Goal: Task Accomplishment & Management: Manage account settings

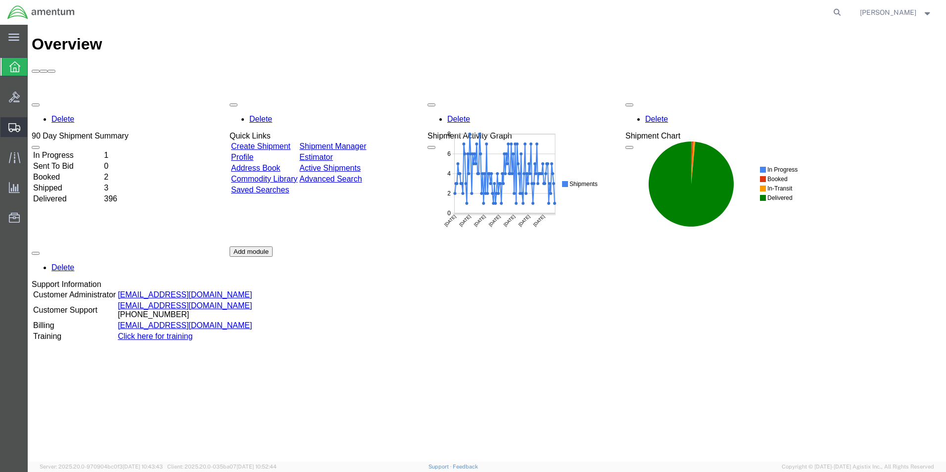
click at [0, 0] on span "Create Shipment" at bounding box center [0, 0] width 0 height 0
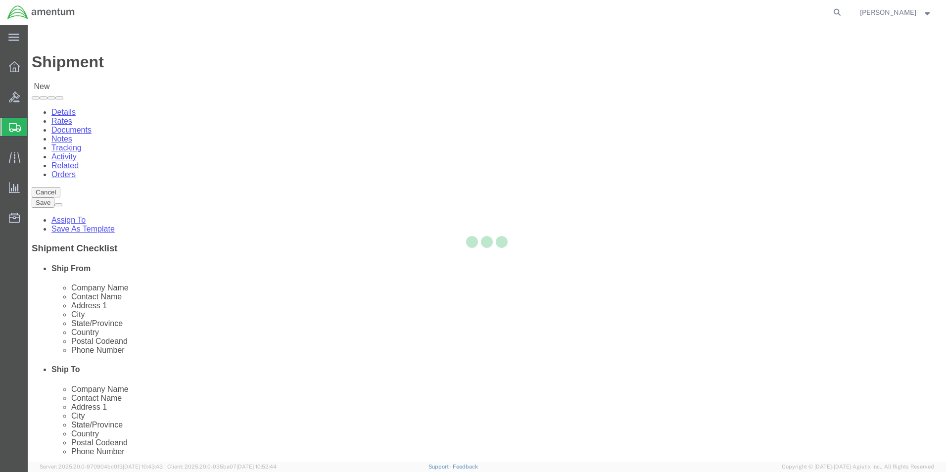
select select
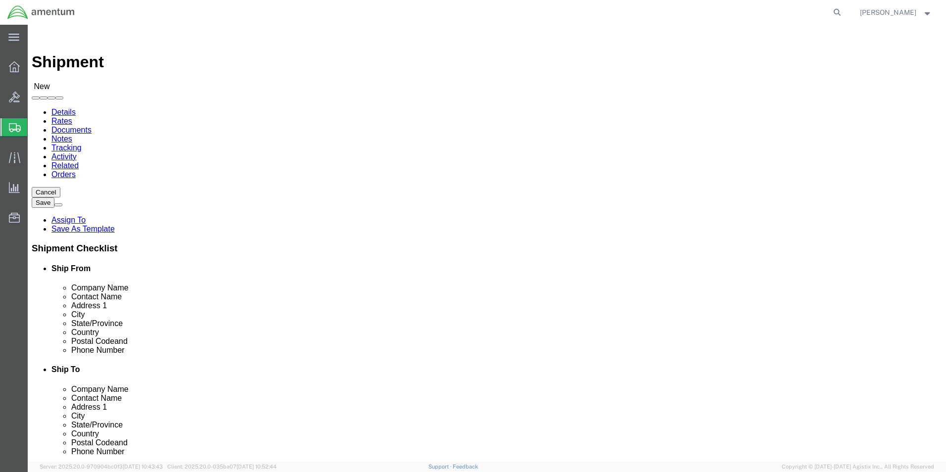
type input "eho"
select select "49929"
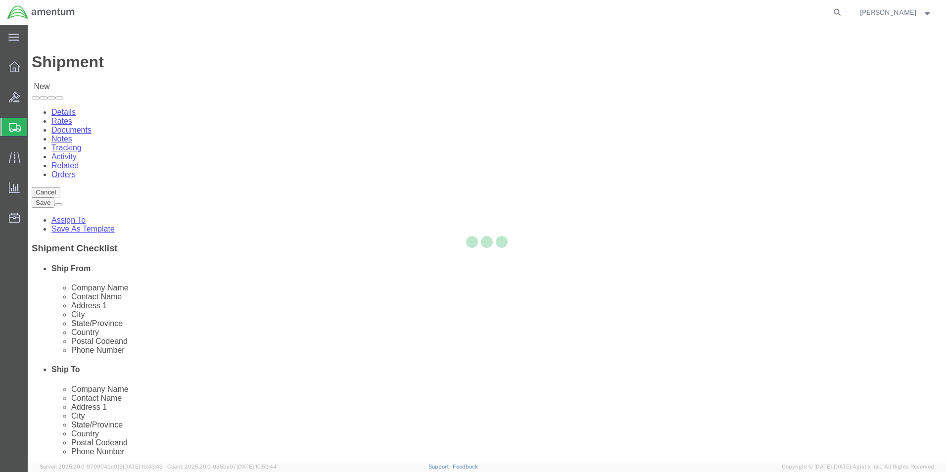
select select "[GEOGRAPHIC_DATA]"
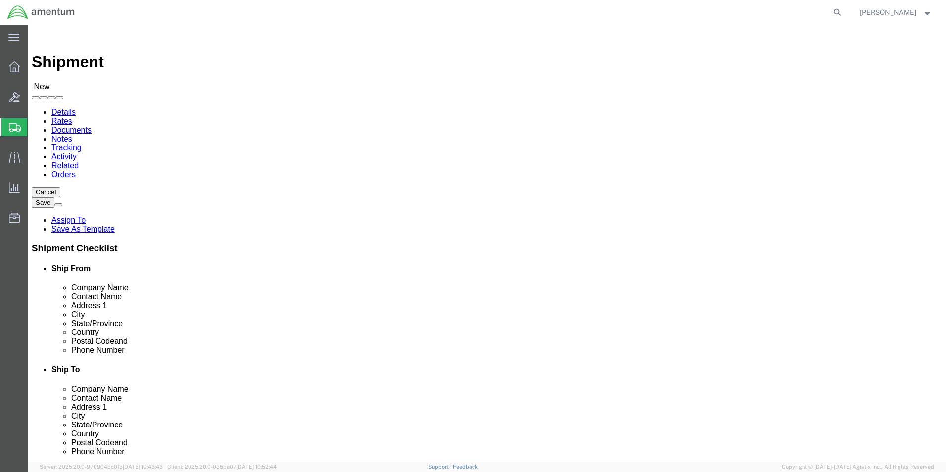
click input "text"
type input "[PERSON_NAME][EMAIL_ADDRESS][PERSON_NAME][DOMAIN_NAME]"
click input "checkbox"
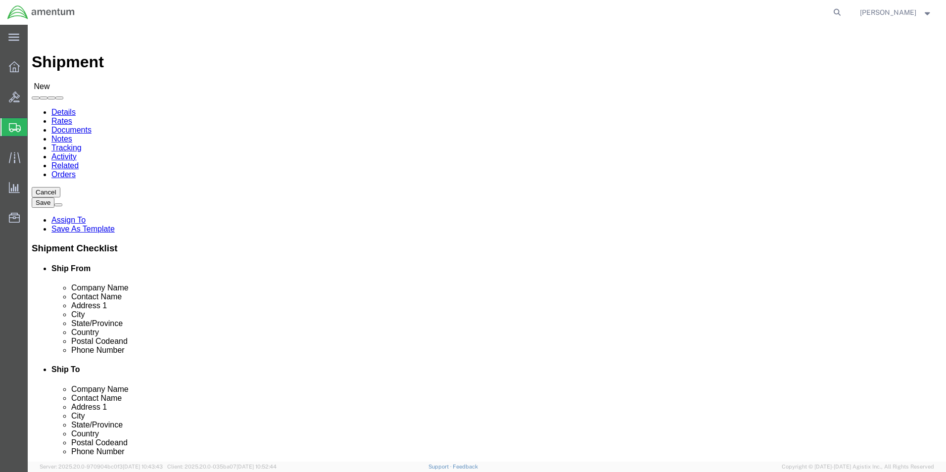
click input "checkbox"
checkbox input "false"
click input "text"
type input "GLOBAL"
click p "- Global Aviation Helicopter - ([PERSON_NAME]) [STREET_ADDRESS]"
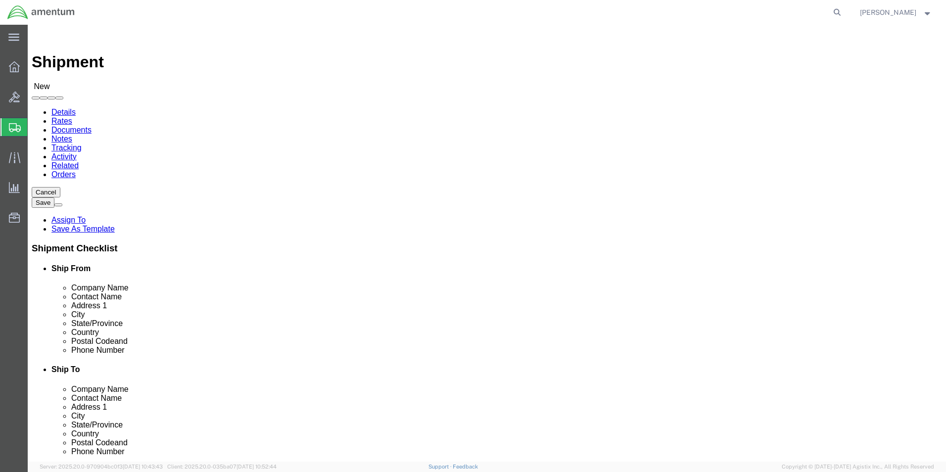
select select "GA"
type input "Global Aviation Helicopter"
click input "text"
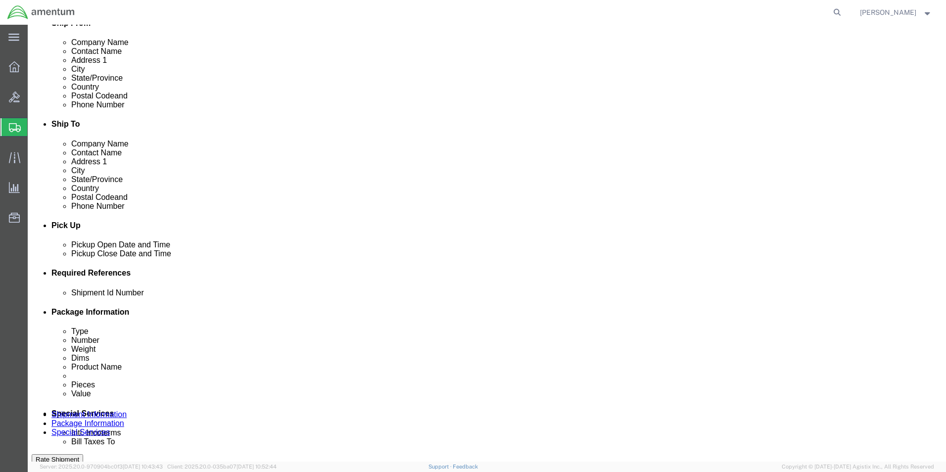
scroll to position [247, 0]
type input "[PHONE_NUMBER]"
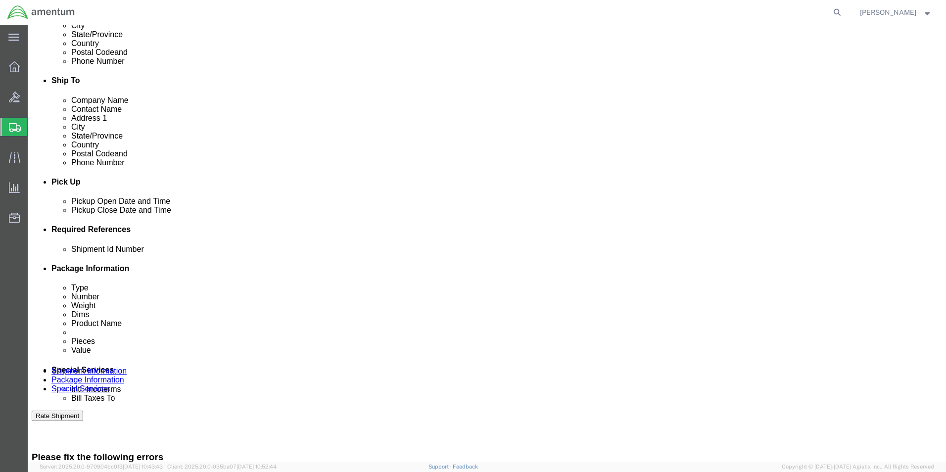
click div "[DATE] 9:00 AM"
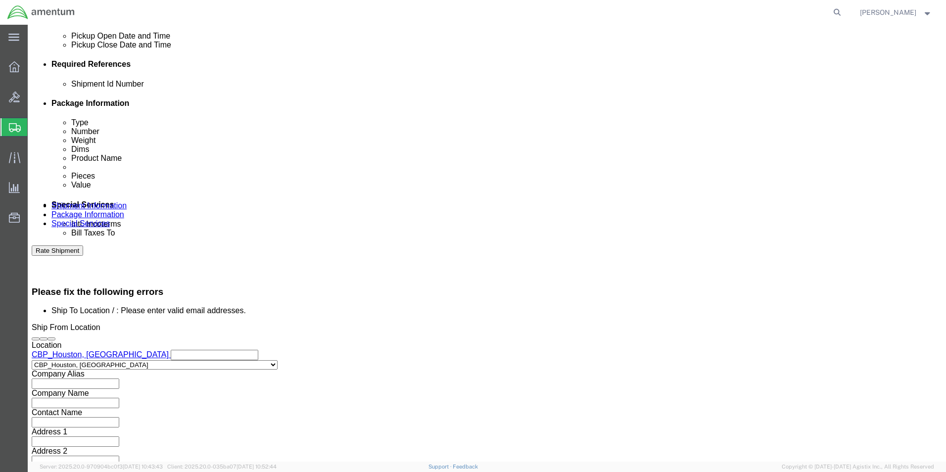
type input "10:00 AM"
click button "Apply"
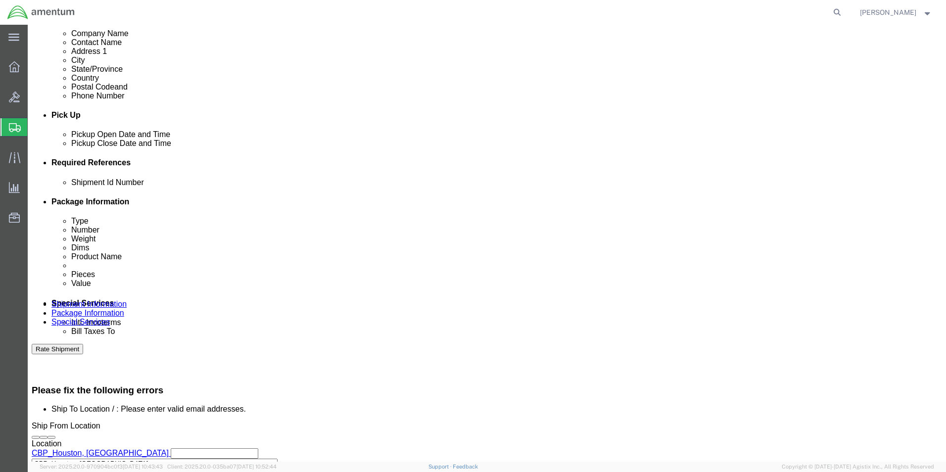
scroll to position [355, 0]
click div "[DATE] 11:00 AM"
type input "1:00 PM"
click div "Close Time 1:00 PM [DATE] 11:00 AM - [DATE] 11:00 AM Cancel Apply"
click button "Apply"
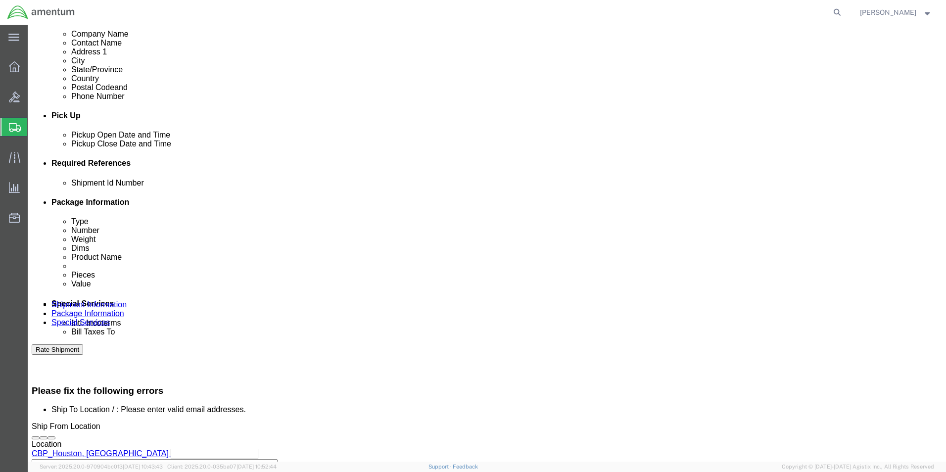
click button "Add reference"
click input "text"
type input "[DATE]"
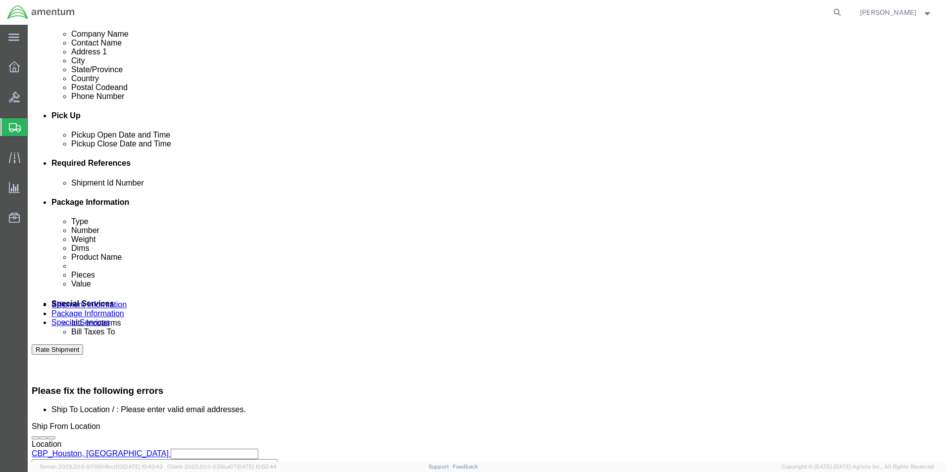
click select "Select Account Type Activity ID Airline Appointment Number ASN Batch Request # …"
select select "CUSTREF"
click select "Select Account Type Activity ID Airline Appointment Number ASN Batch Request # …"
click input "text"
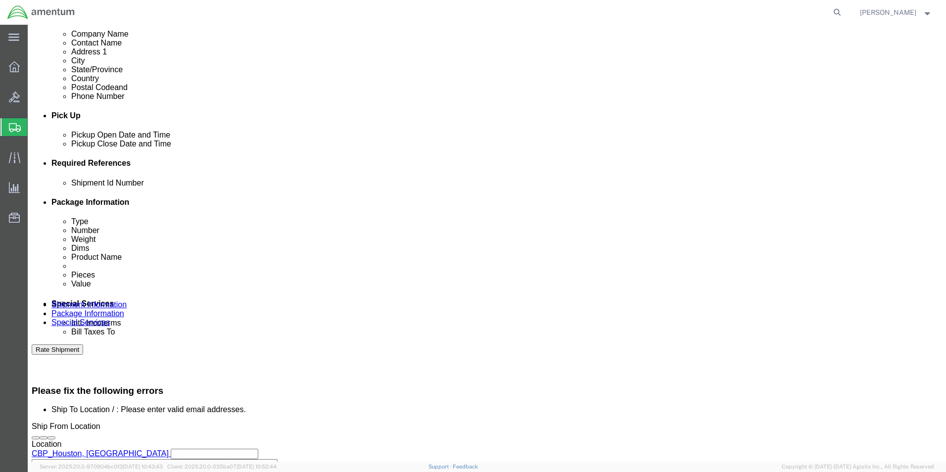
type input "APU SN: 890440 OVERHAUL"
click select "Select Account Type Activity ID Airline Appointment Number ASN Batch Request # …"
select select "PROJNUM"
click select "Select Account Type Activity ID Airline Appointment Number ASN Batch Request # …"
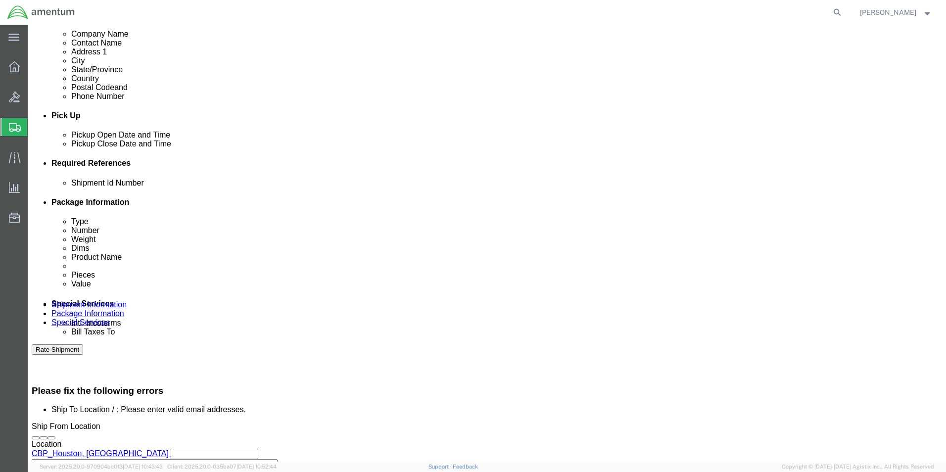
click input "text"
type input "6118-04.03.2219.000.EHO.0000"
click select "Select Account Type Activity ID Airline Appointment Number ASN Batch Request # …"
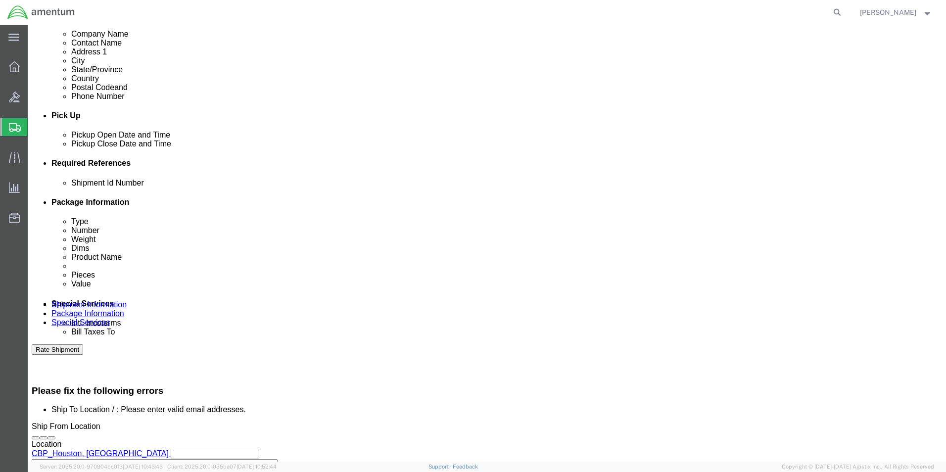
select select "DEPT"
click select "Select Account Type Activity ID Airline Appointment Number ASN Batch Request # …"
click input "text"
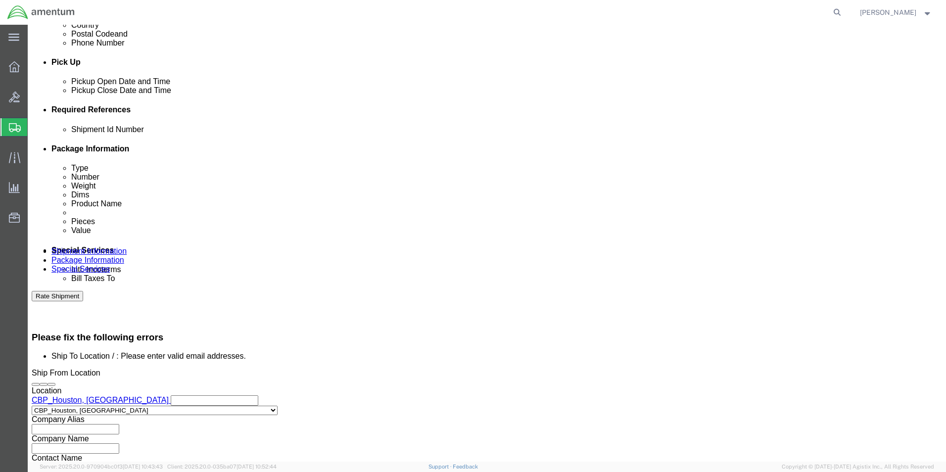
scroll to position [473, 0]
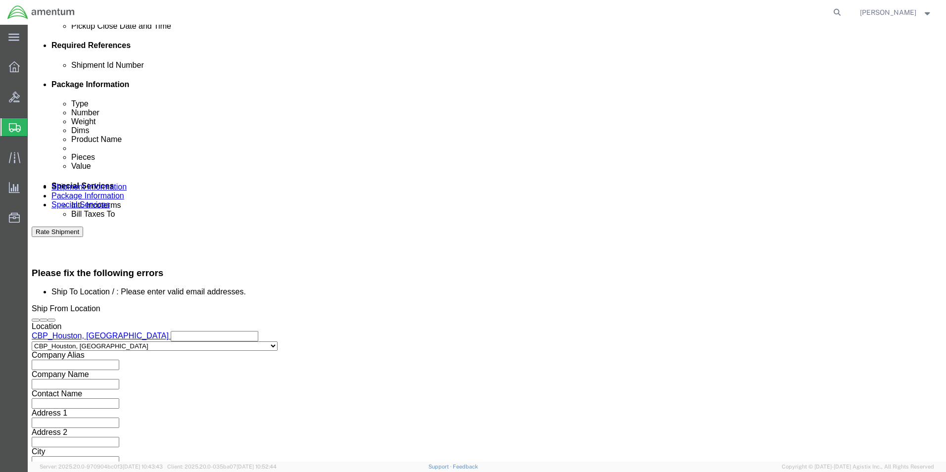
type input "CBP"
click button "Continue"
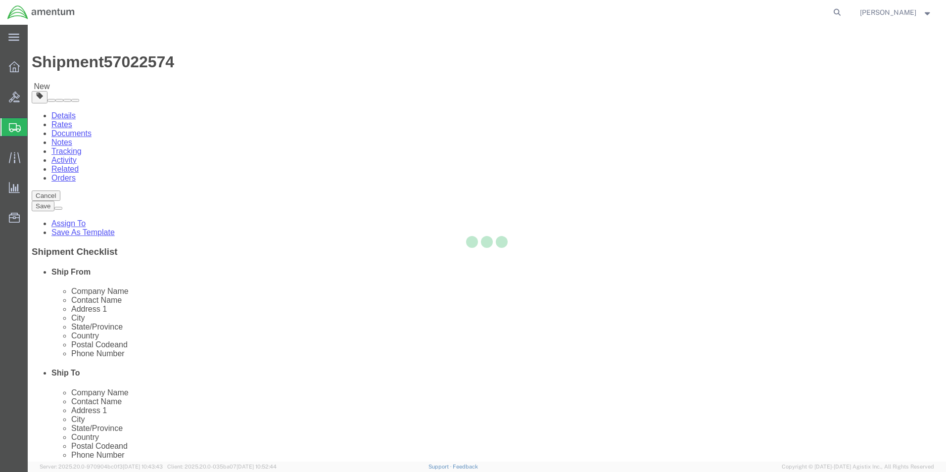
select select "CBOX"
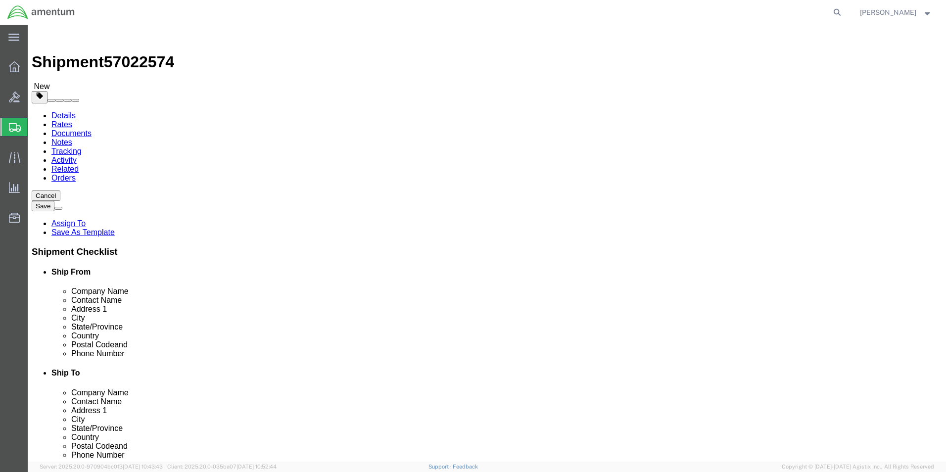
click input "Length : This field is required."
type input "48"
type input "36.5"
type input "40.5"
type input "305.0"
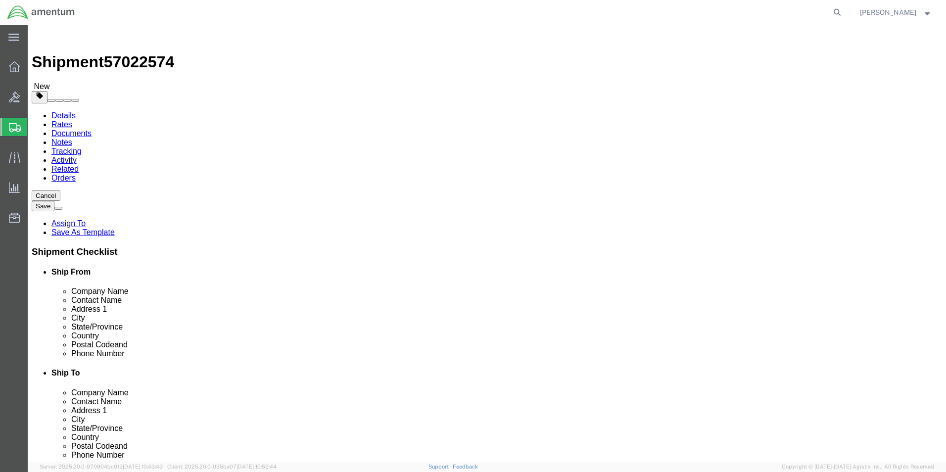
click link "Add Content"
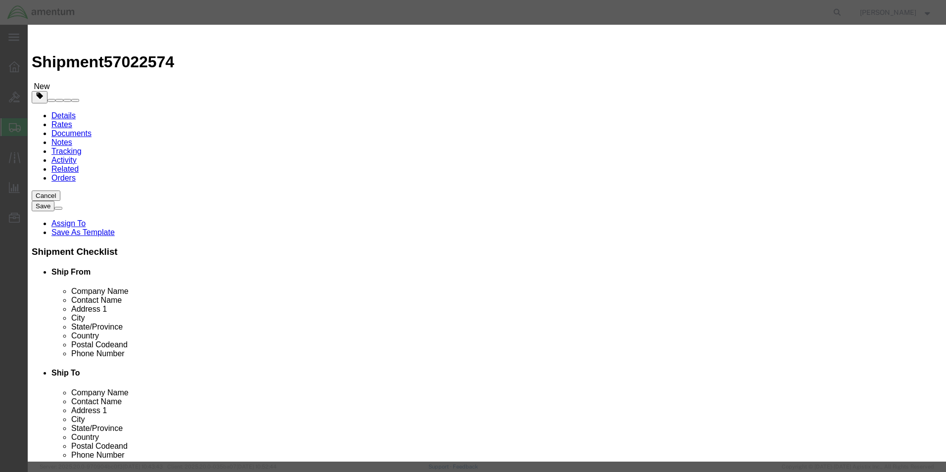
click input "text"
type input "R"
type input "O"
type input "APU"
type input "1"
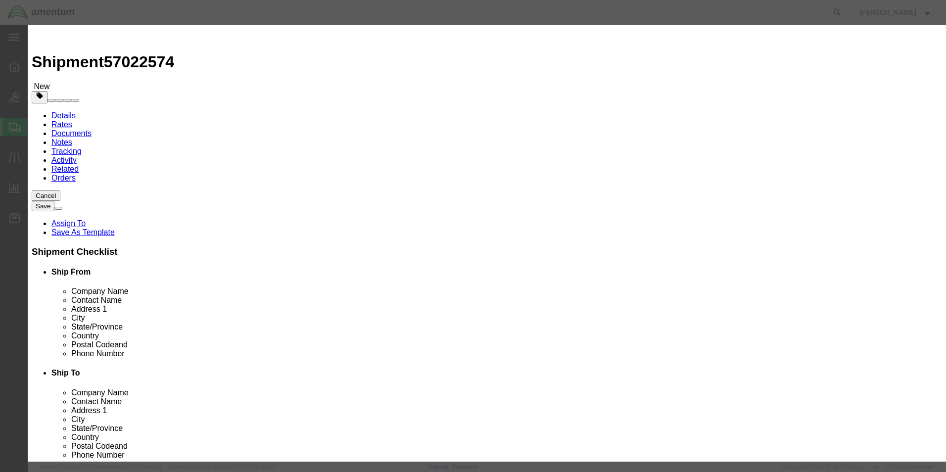
type input "200000.00"
drag, startPoint x: 334, startPoint y: 135, endPoint x: 349, endPoint y: 133, distance: 15.5
click select "Select 50 55 60 65 70 85 92.5 100 125 175 250 300 400"
select select "125"
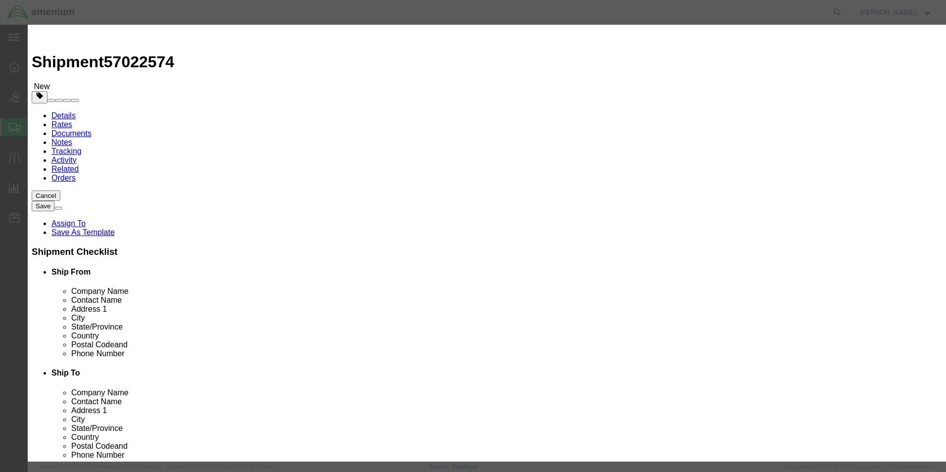
click select "Select 50 55 60 65 70 85 92.5 100 125 175 250 300 400"
click button "Save & Close"
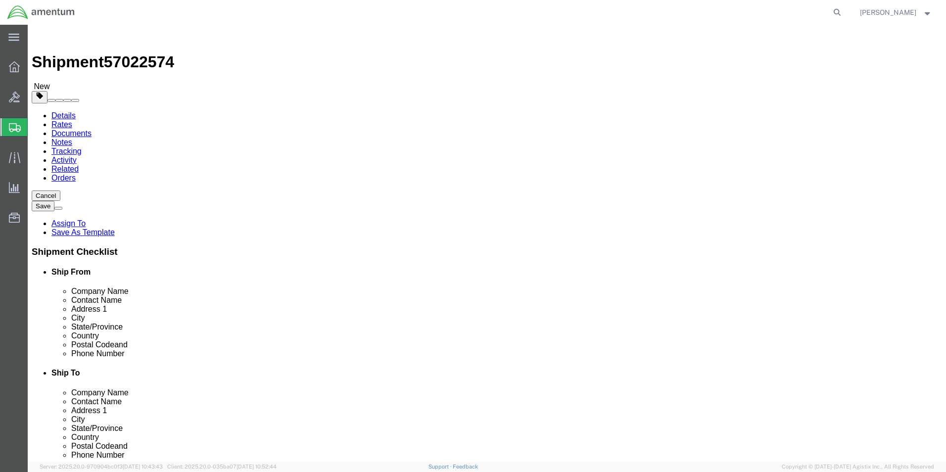
click icon
click input "[PHONE_NUMBER]"
click div
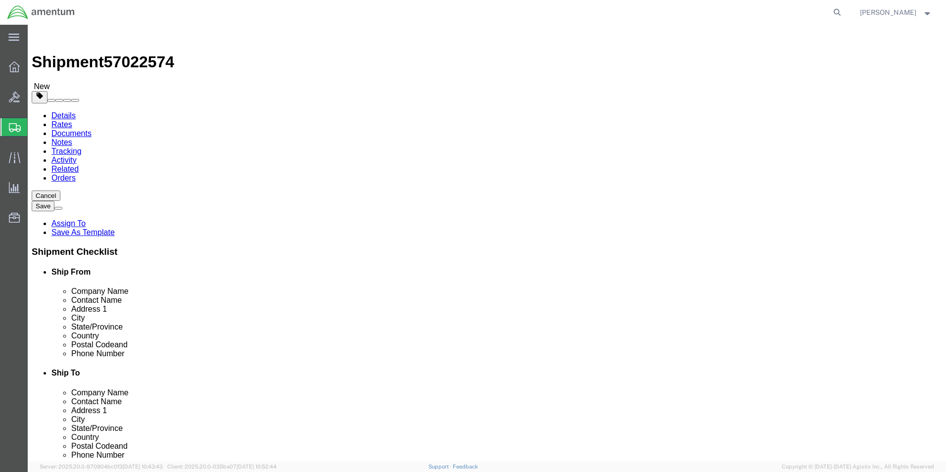
paste input "[PHONE_NUMBER]"
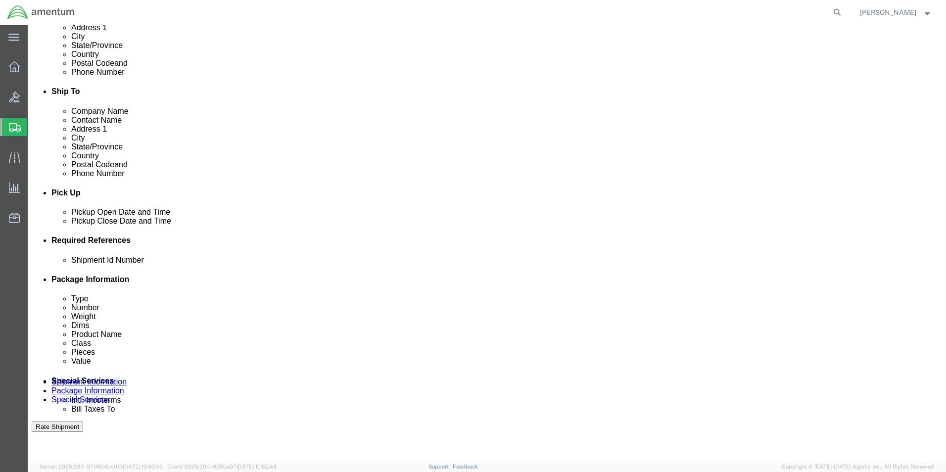
scroll to position [445, 0]
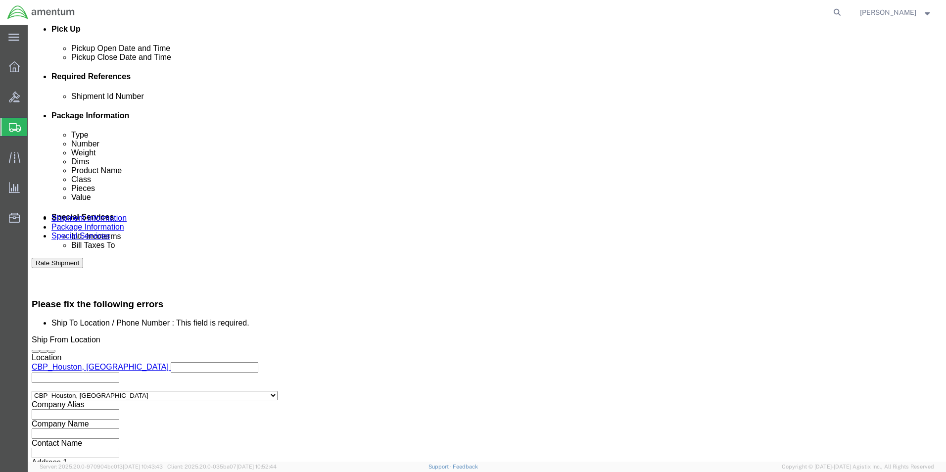
type input "[PHONE_NUMBER]"
click button "Continue"
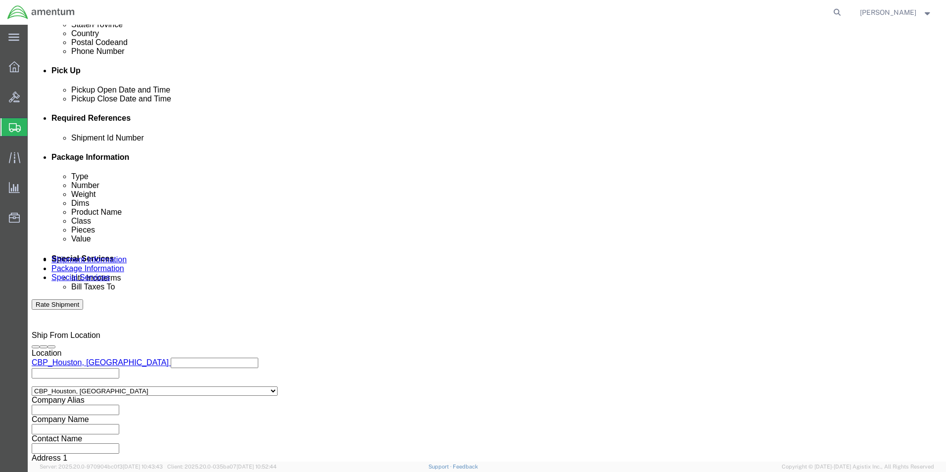
scroll to position [0, 0]
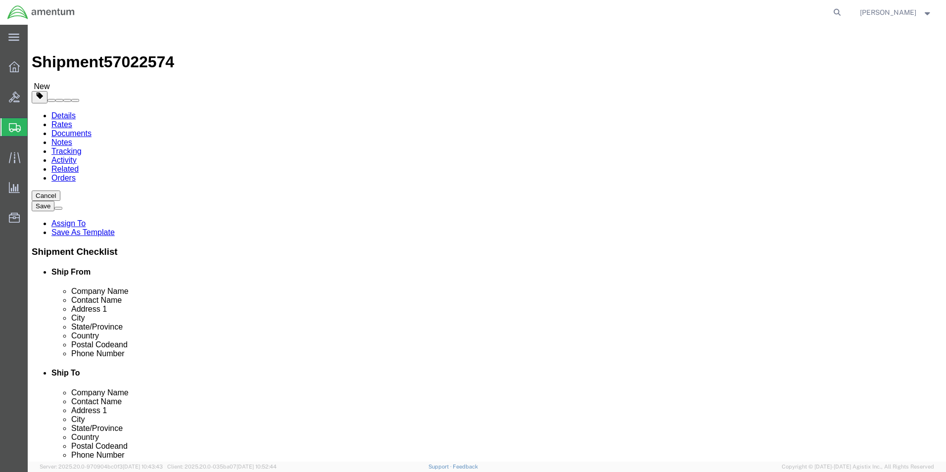
click button "Rate Shipment"
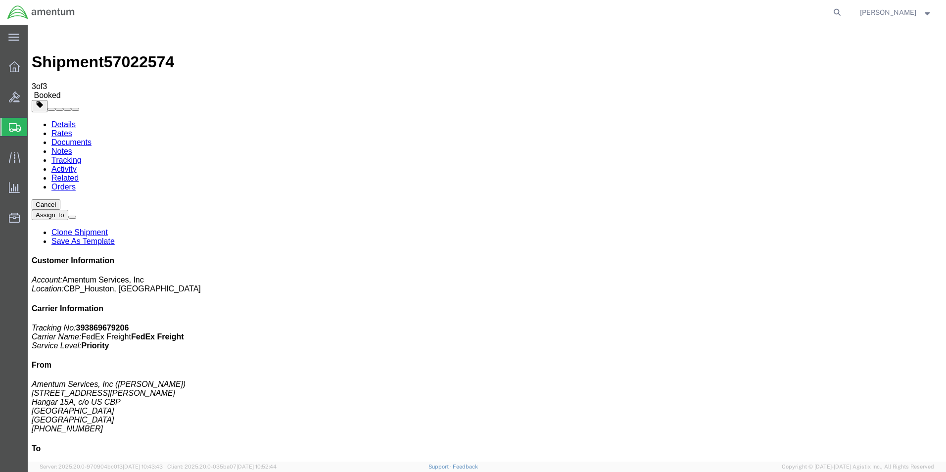
checkbox input "true"
click at [67, 49] on div "Shipment 57022574 3 of 3 Booked Details Rates Documents Notes Tracking Activity…" at bounding box center [487, 320] width 911 height 583
drag, startPoint x: 66, startPoint y: 52, endPoint x: 59, endPoint y: 63, distance: 12.9
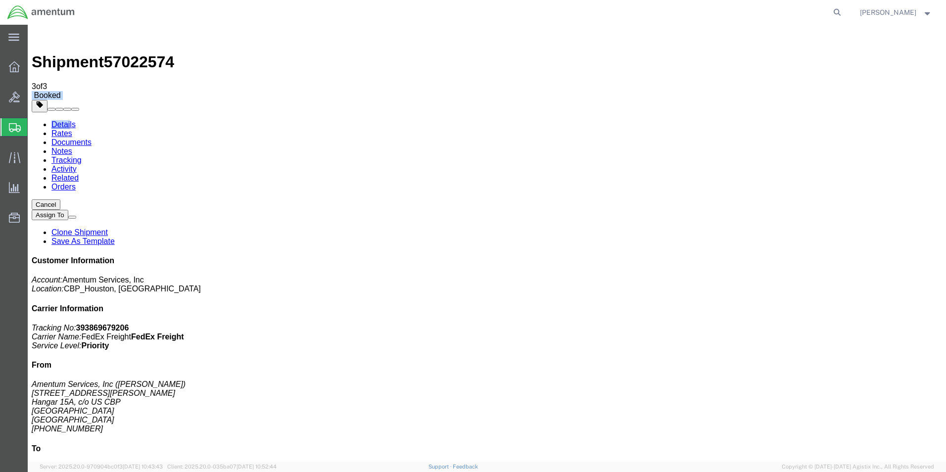
click at [59, 120] on link "Details" at bounding box center [63, 124] width 24 height 8
click link "Schedule pickup request"
click div "Ship From Amentum Services, Inc ([PERSON_NAME]) [STREET_ADDRESS][PERSON_NAME] […"
